Goal: Information Seeking & Learning: Learn about a topic

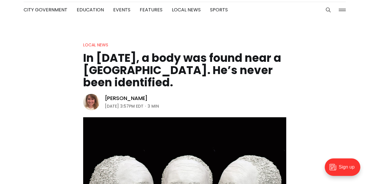
scroll to position [11, 0]
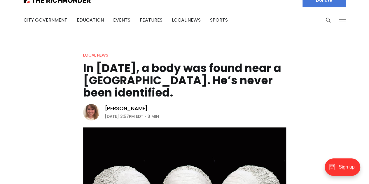
drag, startPoint x: 211, startPoint y: 95, endPoint x: 78, endPoint y: 70, distance: 134.6
click at [78, 70] on header "Local News In [DATE], a body was found near a [GEOGRAPHIC_DATA]. He’s never bee…" at bounding box center [184, 174] width 369 height 244
copy h1 "In [DATE], a body was found near a [GEOGRAPHIC_DATA]. He’s never been identifie…"
click at [23, 106] on header "Local News In [DATE], a body was found near a [GEOGRAPHIC_DATA]. He’s never bee…" at bounding box center [184, 174] width 369 height 244
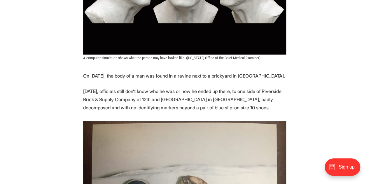
scroll to position [248, 0]
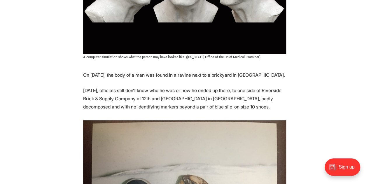
drag, startPoint x: 80, startPoint y: 74, endPoint x: 274, endPoint y: 106, distance: 196.2
copy section "On [DATE], the body of a man was found in a ravine next to a brickyard in [GEOG…"
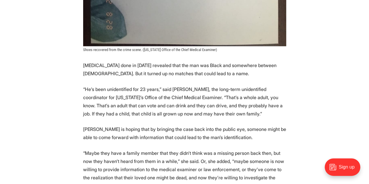
scroll to position [593, 0]
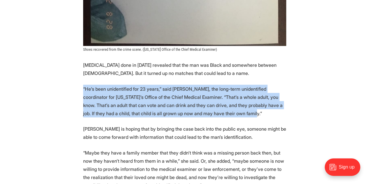
drag, startPoint x: 82, startPoint y: 88, endPoint x: 218, endPoint y: 111, distance: 137.9
click at [218, 111] on section "On [DATE], the body of a man was found in a ravine next to a brickyard in [GEOG…" at bounding box center [184, 178] width 369 height 904
copy p "“He’s been unidentified for 23 years,” said [PERSON_NAME], the long-term uniden…"
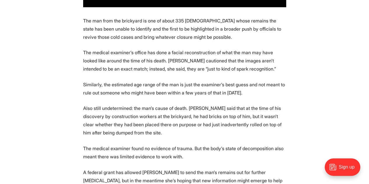
scroll to position [882, 0]
